Goal: Task Accomplishment & Management: Manage account settings

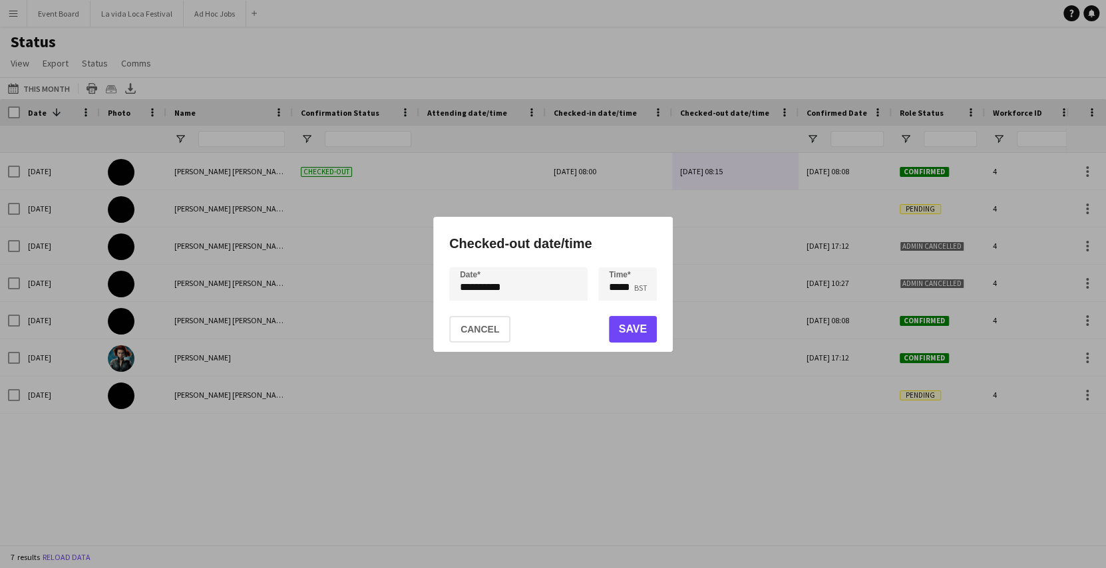
click at [15, 7] on div at bounding box center [553, 284] width 1106 height 568
click at [15, 20] on div at bounding box center [553, 284] width 1106 height 568
click at [492, 328] on button "Cancel" at bounding box center [479, 329] width 61 height 27
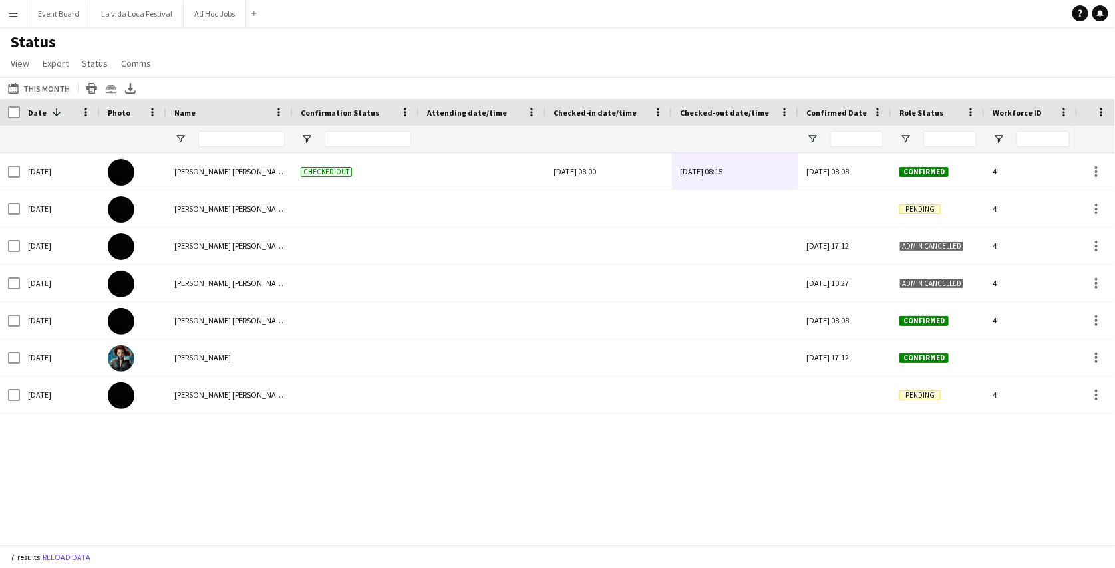
click at [9, 15] on app-icon "Menu" at bounding box center [13, 13] width 11 height 11
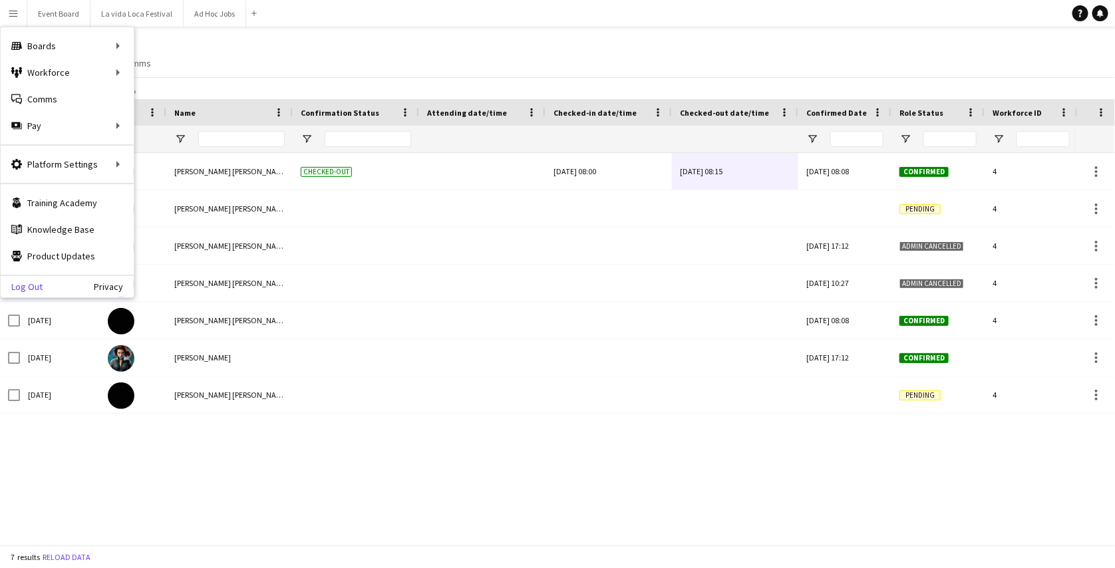
click at [33, 291] on link "Log Out" at bounding box center [22, 286] width 42 height 11
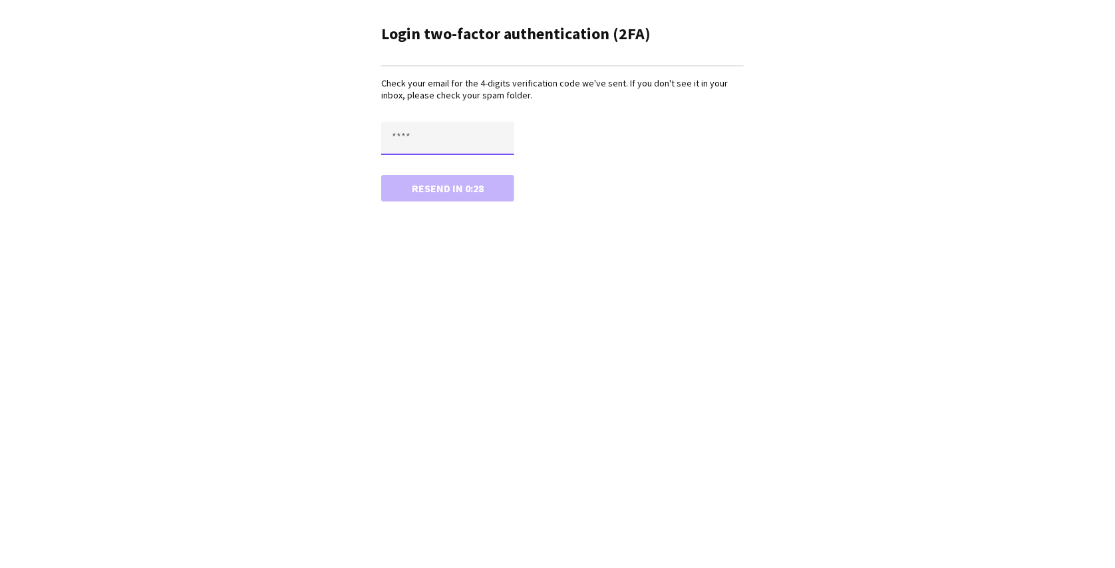
click at [411, 126] on input "text" at bounding box center [447, 138] width 133 height 33
paste input "****"
type input "****"
click at [381, 175] on button "Confirm" at bounding box center [447, 188] width 133 height 27
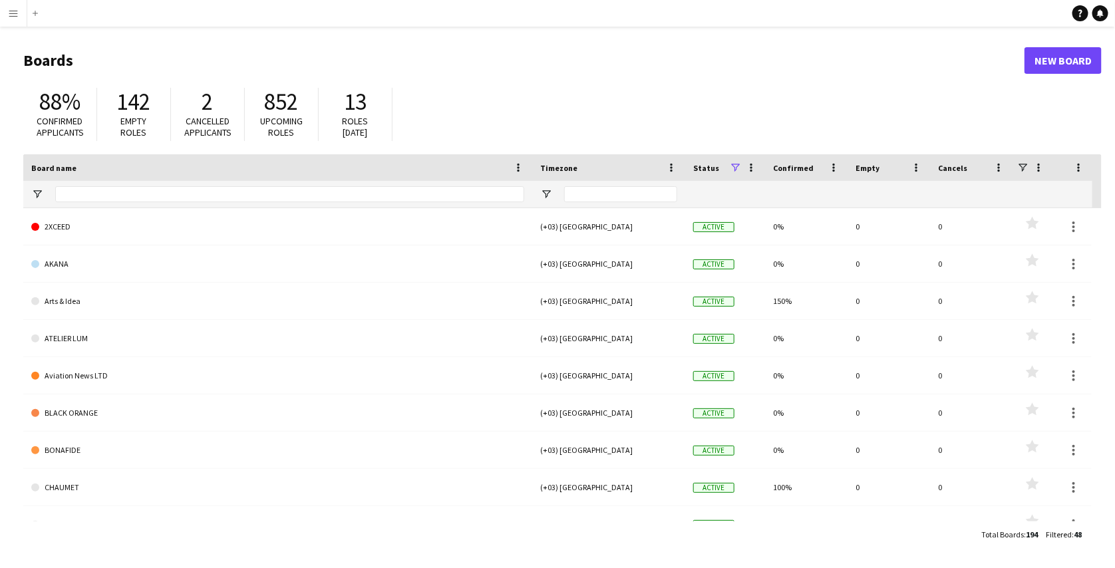
click at [16, 13] on app-icon "Menu" at bounding box center [13, 13] width 11 height 11
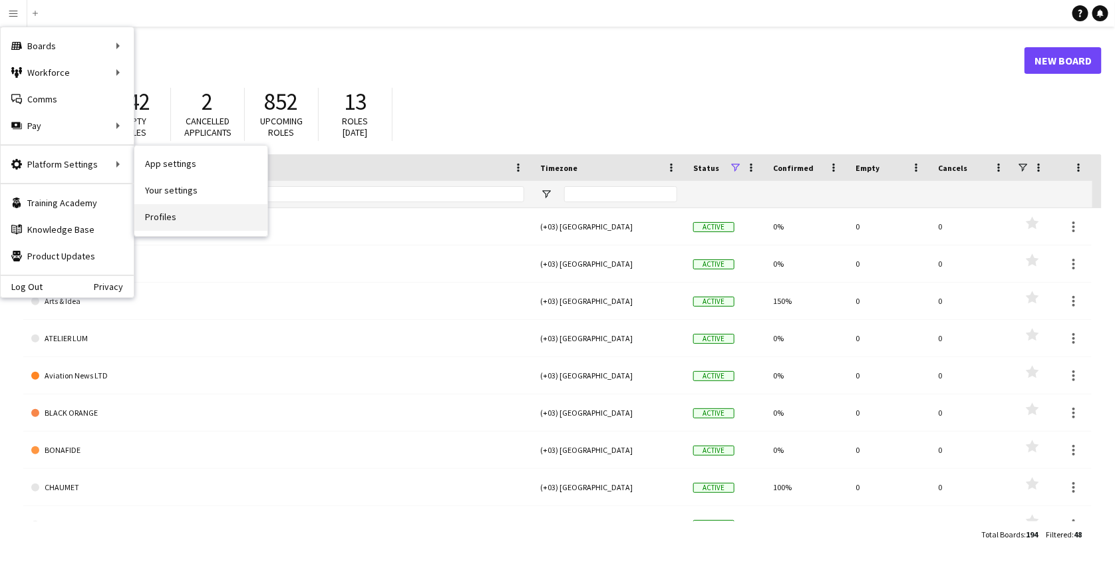
click at [168, 213] on link "Profiles" at bounding box center [200, 217] width 133 height 27
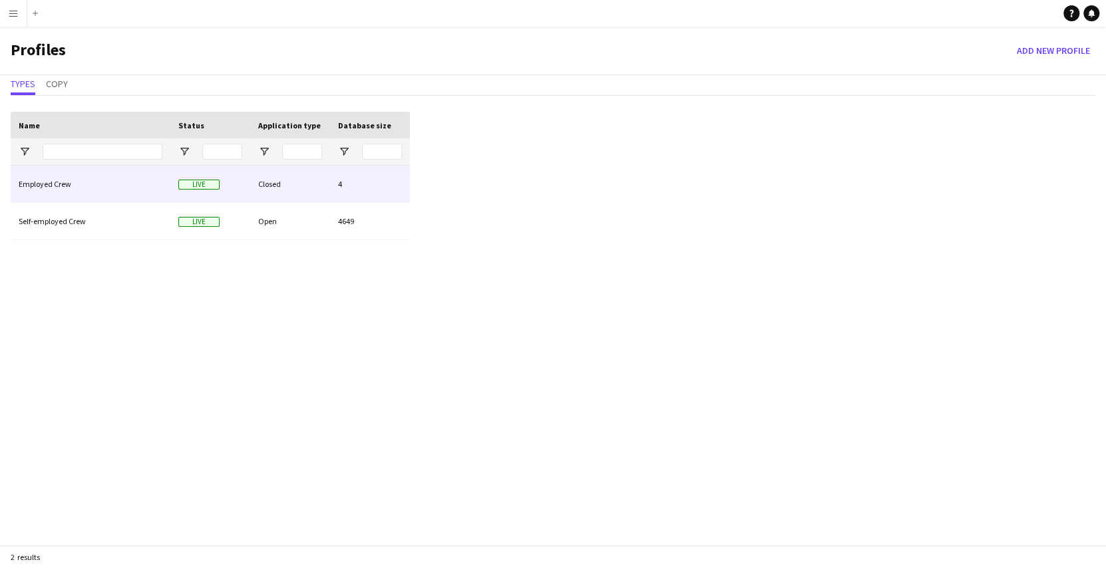
click at [152, 186] on div "Employed Crew" at bounding box center [91, 184] width 160 height 37
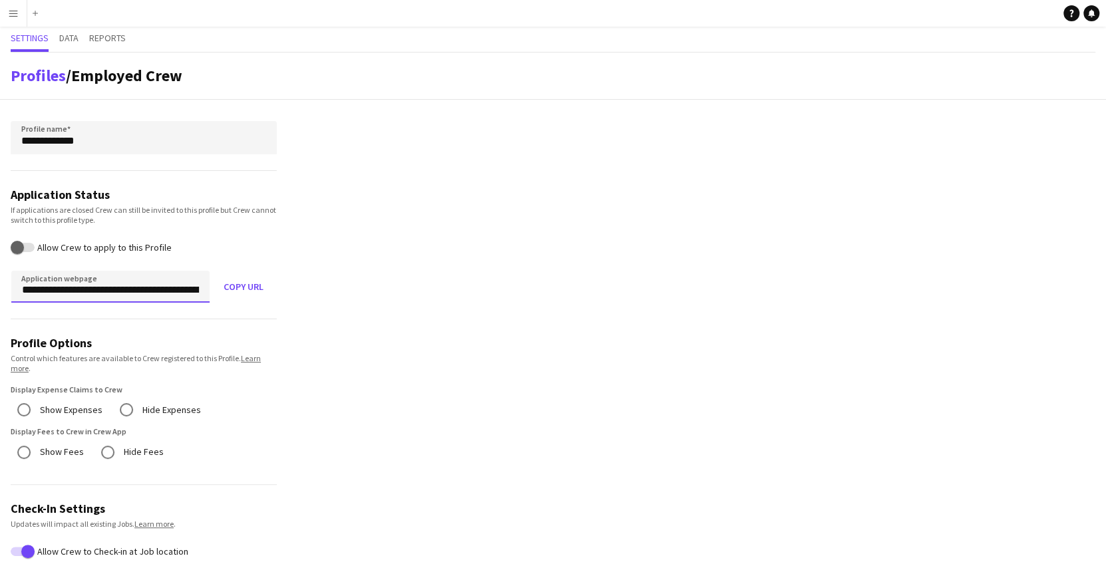
click at [144, 289] on input "**********" at bounding box center [110, 287] width 198 height 32
click at [261, 281] on button "Copy URL" at bounding box center [243, 287] width 67 height 32
click at [53, 79] on link "Profiles" at bounding box center [38, 75] width 55 height 21
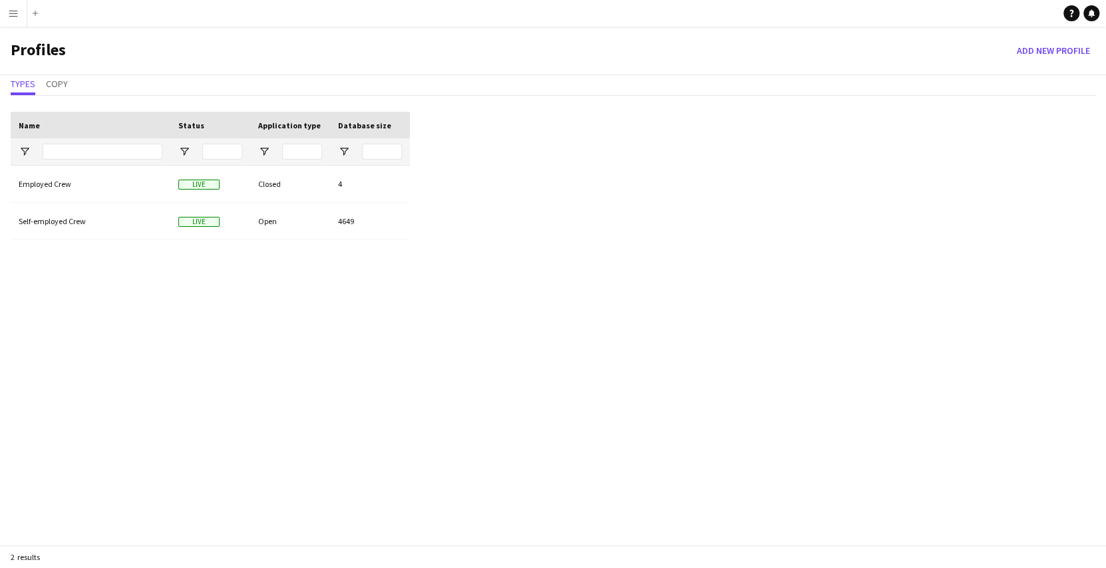
click at [15, 11] on app-icon "Menu" at bounding box center [13, 13] width 11 height 11
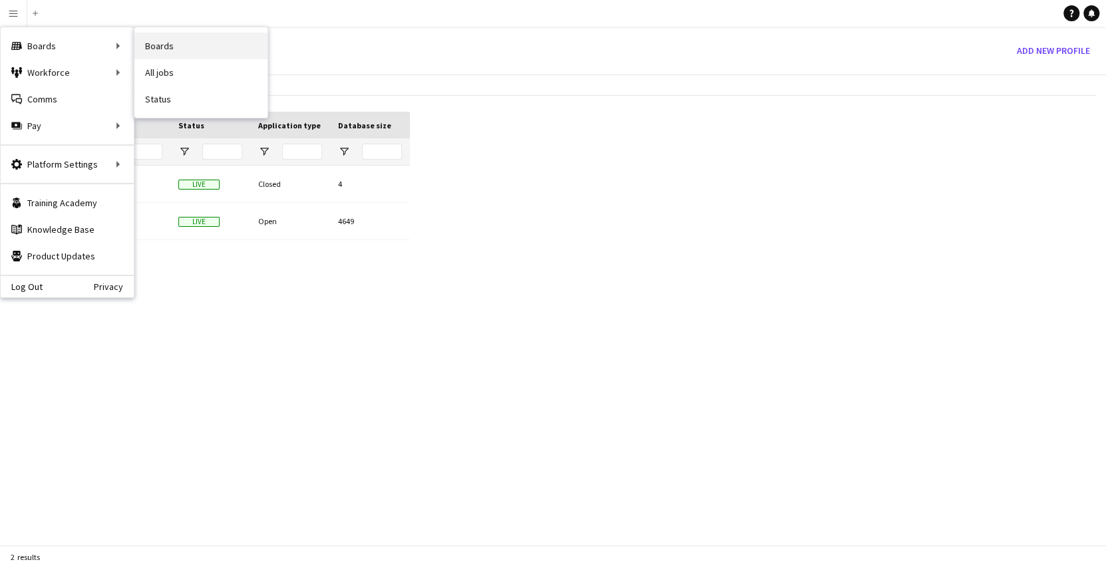
click at [143, 54] on link "Boards" at bounding box center [200, 46] width 133 height 27
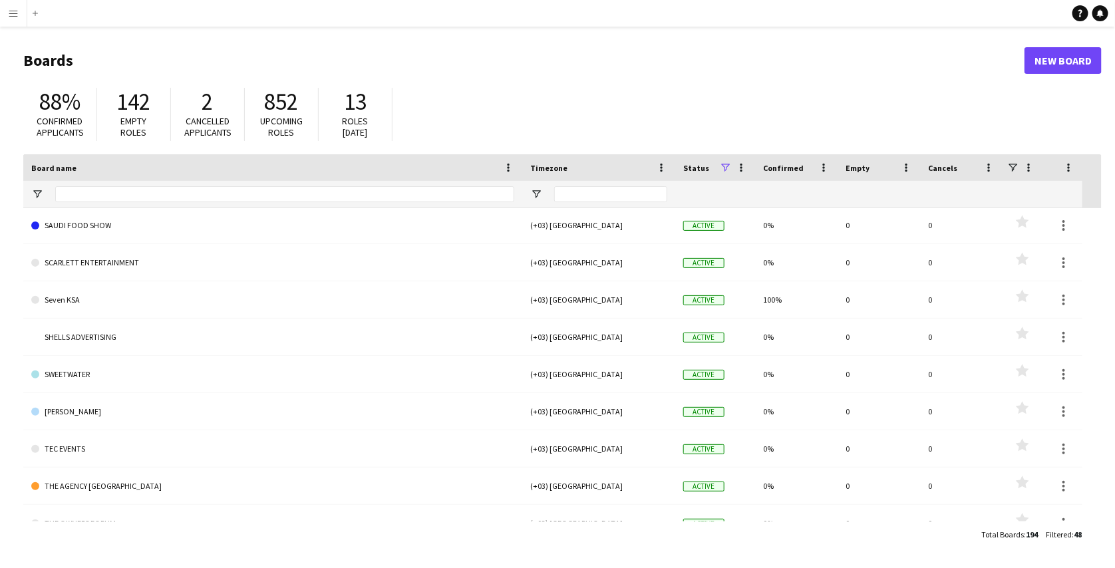
click at [15, 13] on app-icon "Menu" at bounding box center [13, 13] width 11 height 11
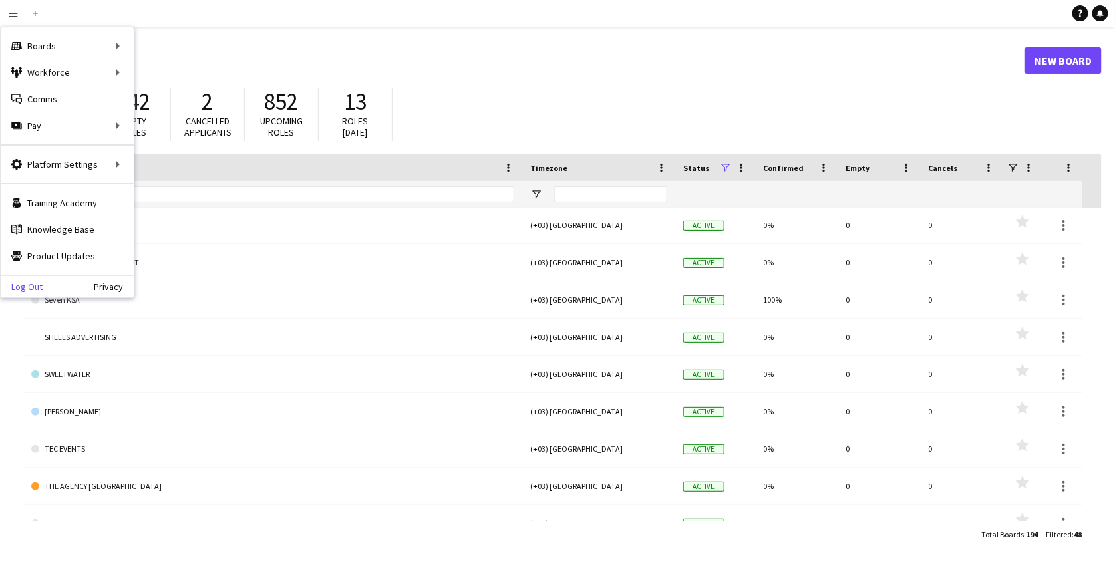
click at [36, 283] on link "Log Out" at bounding box center [22, 286] width 42 height 11
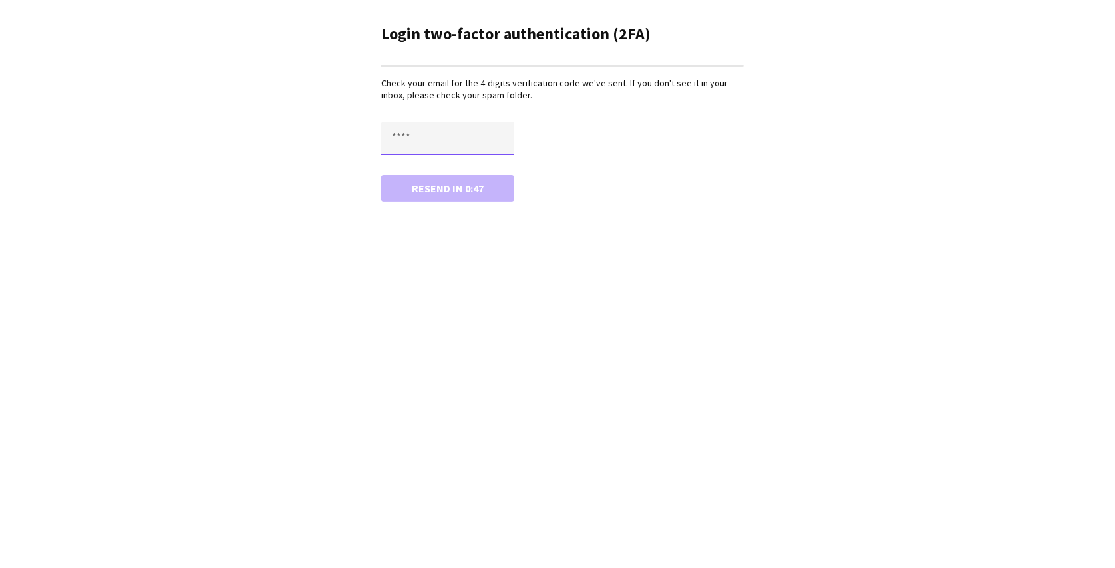
click at [420, 133] on input "text" at bounding box center [447, 138] width 133 height 33
click at [381, 175] on button "Confirm" at bounding box center [447, 188] width 133 height 27
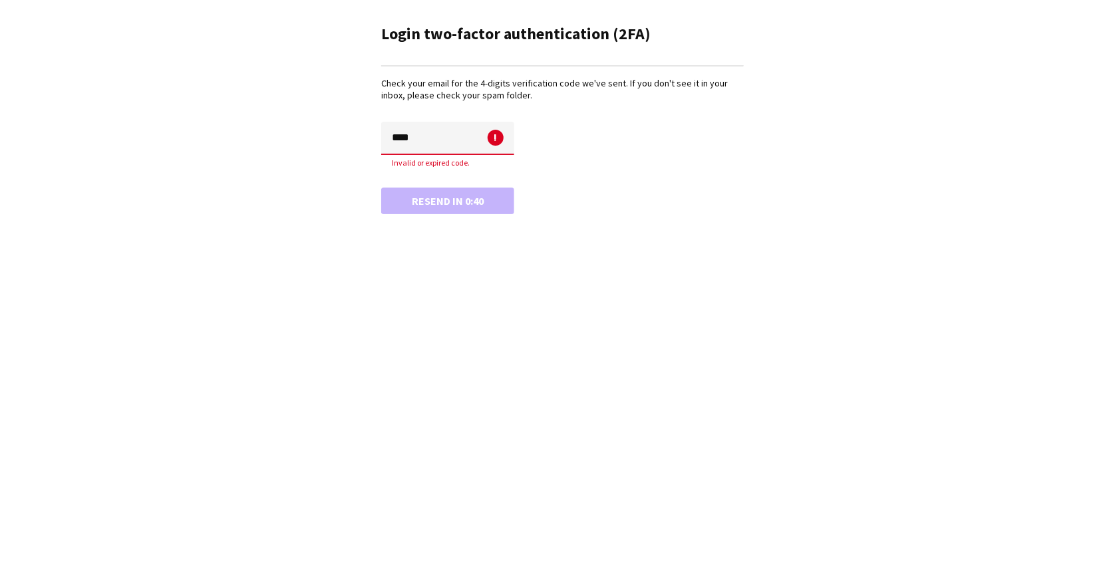
click at [409, 138] on input "****" at bounding box center [447, 138] width 133 height 33
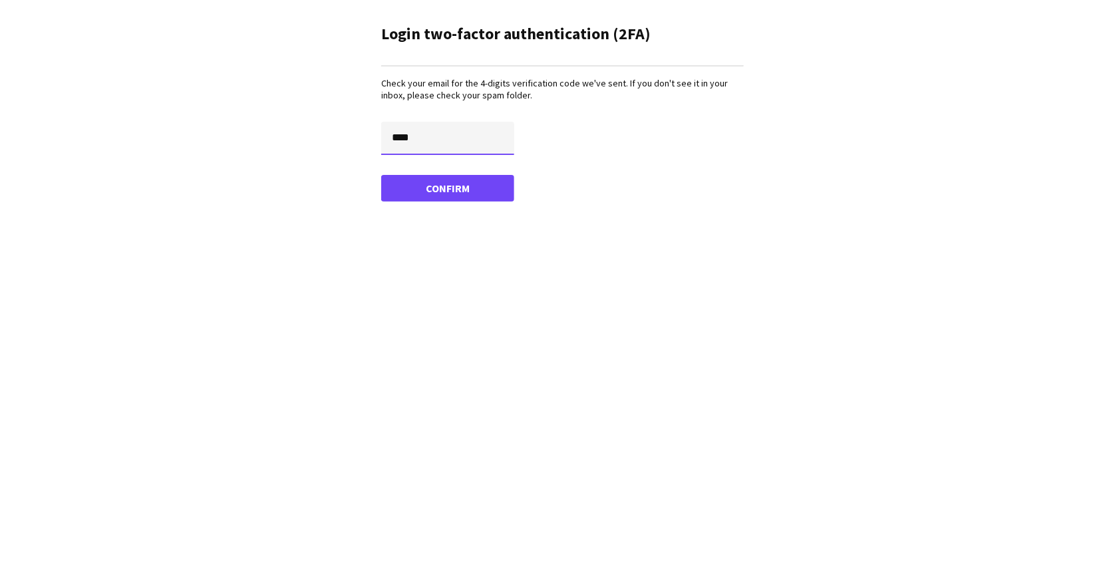
type input "****"
click at [381, 175] on button "Confirm" at bounding box center [447, 188] width 133 height 27
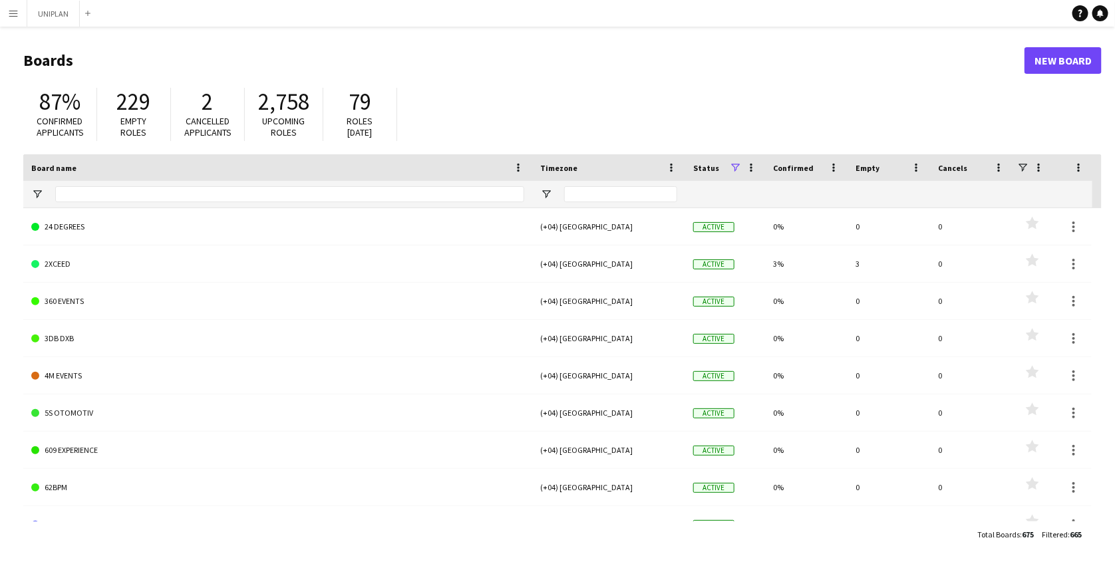
click at [13, 12] on app-icon "Menu" at bounding box center [13, 13] width 11 height 11
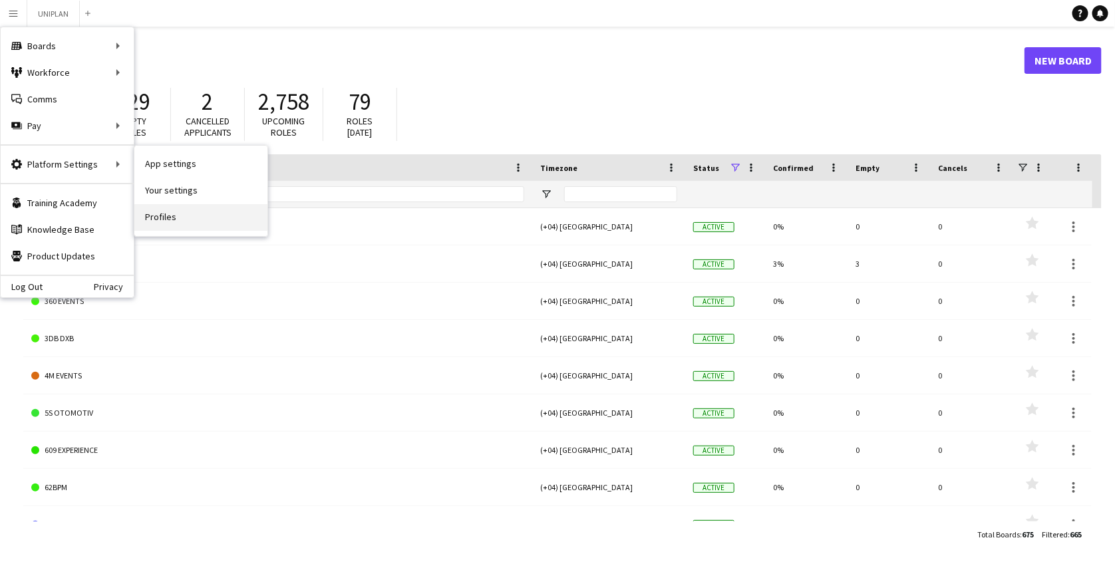
click at [174, 212] on link "Profiles" at bounding box center [200, 217] width 133 height 27
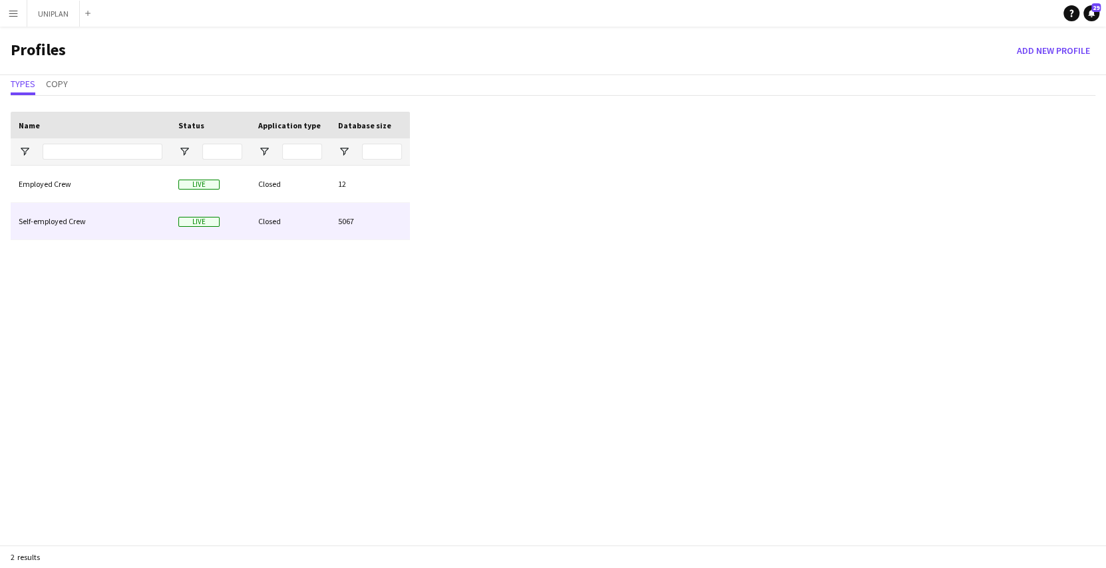
click at [109, 216] on div "Self-employed Crew" at bounding box center [91, 221] width 160 height 37
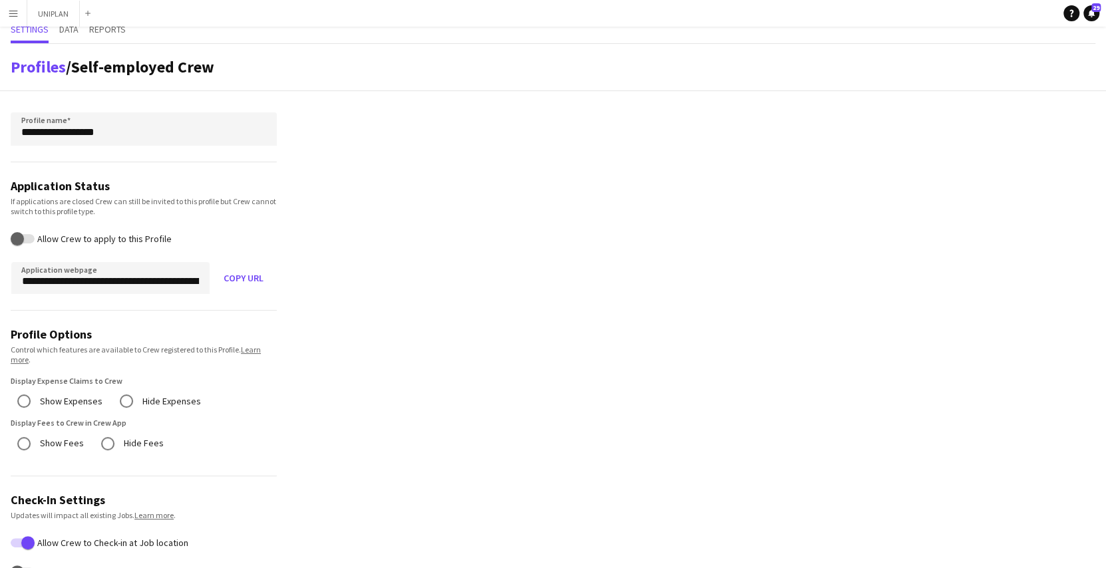
scroll to position [10, 0]
click at [14, 16] on app-icon "Menu" at bounding box center [13, 13] width 11 height 11
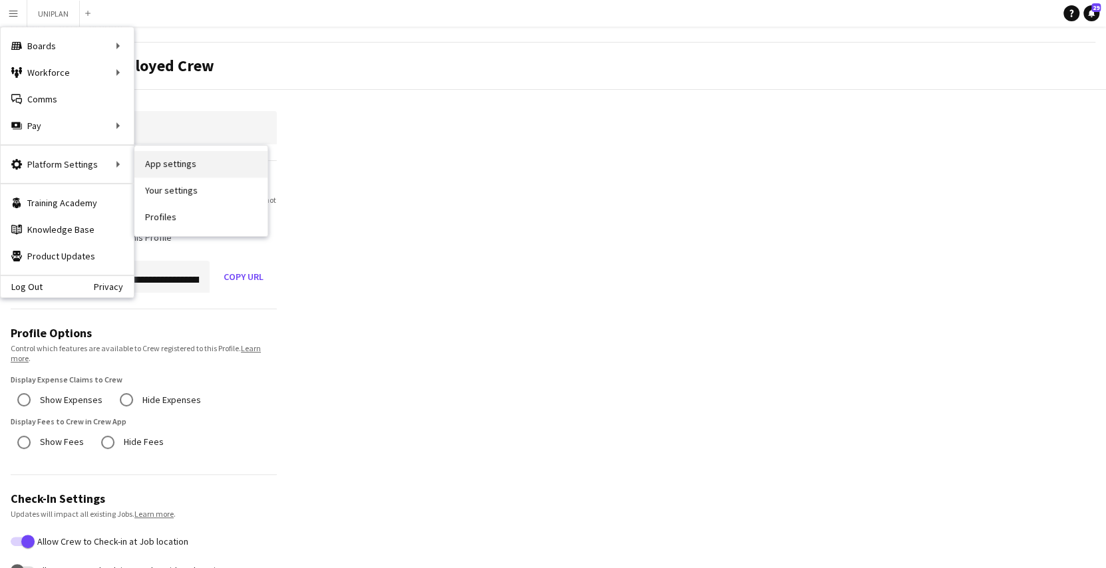
click at [177, 173] on link "App settings" at bounding box center [200, 164] width 133 height 27
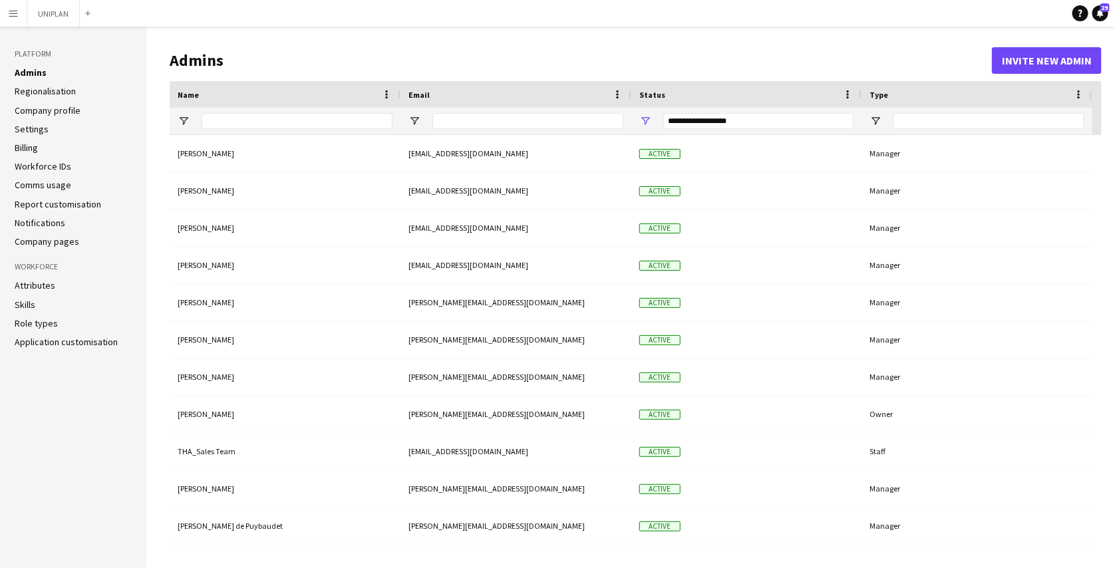
click at [69, 341] on link "Application customisation" at bounding box center [66, 342] width 103 height 12
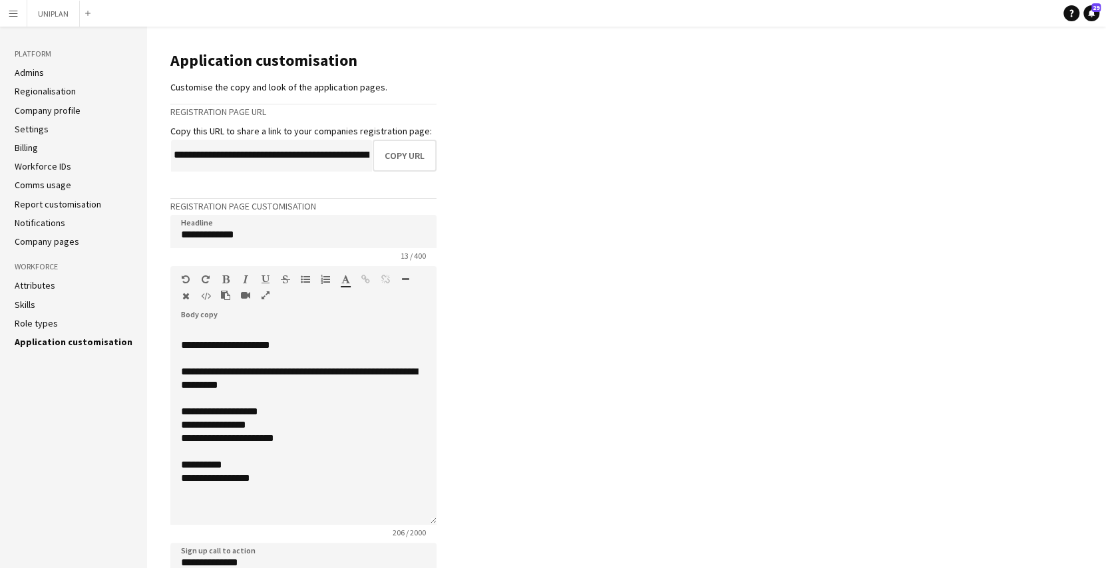
click at [13, 11] on app-icon "Menu" at bounding box center [13, 13] width 11 height 11
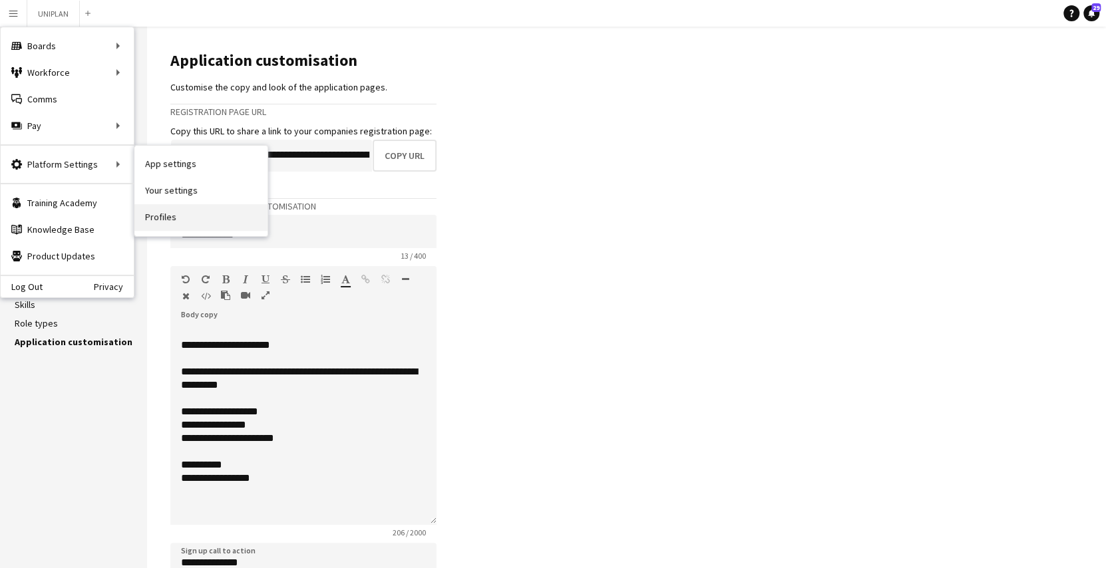
click at [156, 216] on link "Profiles" at bounding box center [200, 217] width 133 height 27
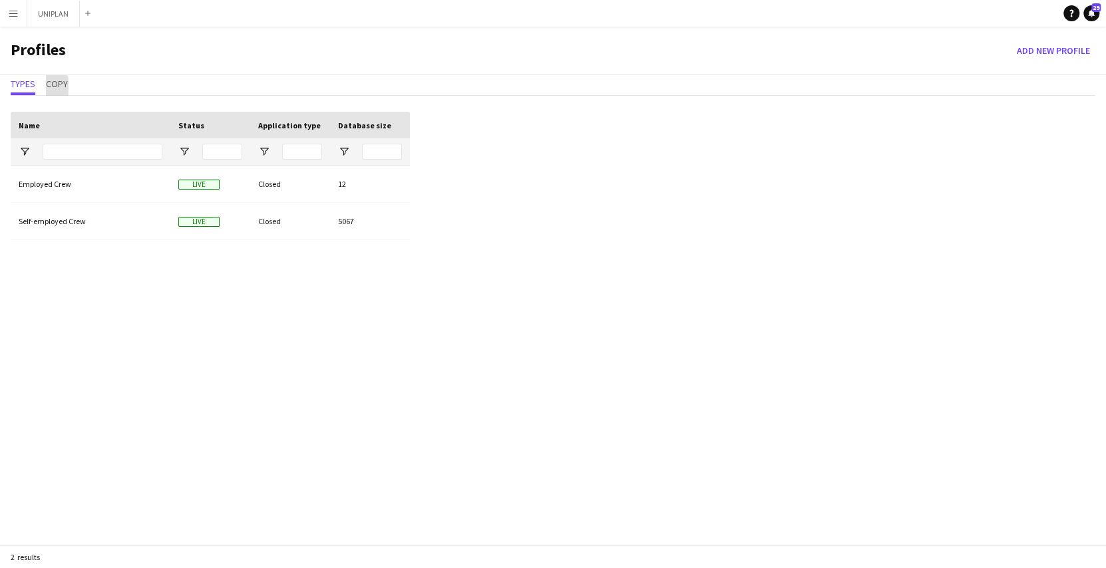
click at [54, 86] on span "Copy" at bounding box center [57, 83] width 22 height 9
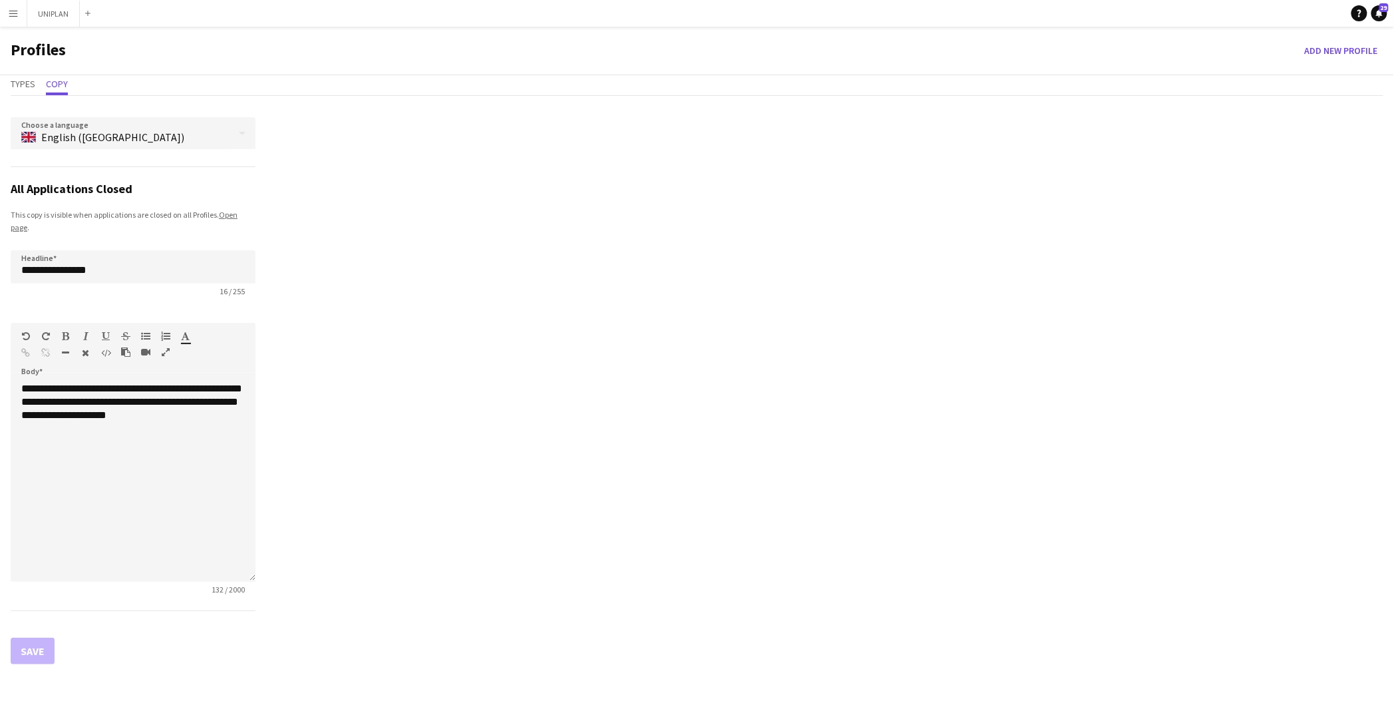
drag, startPoint x: 1067, startPoint y: 0, endPoint x: 1010, endPoint y: 301, distance: 306.8
click at [1010, 301] on div "**********" at bounding box center [697, 385] width 1394 height 579
